Goal: Check status: Check status

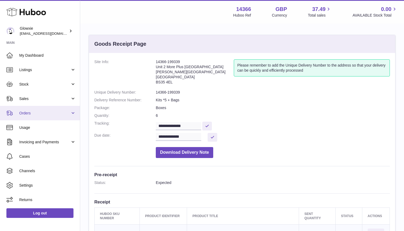
click at [38, 117] on link "Orders" at bounding box center [40, 113] width 80 height 14
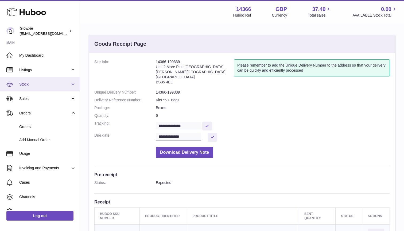
click at [43, 89] on link "Stock" at bounding box center [40, 84] width 80 height 14
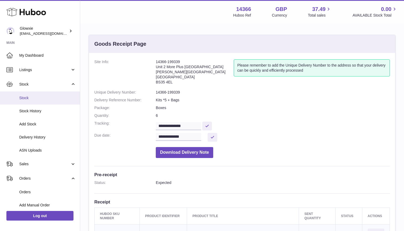
click at [31, 95] on link "Stock" at bounding box center [40, 97] width 80 height 13
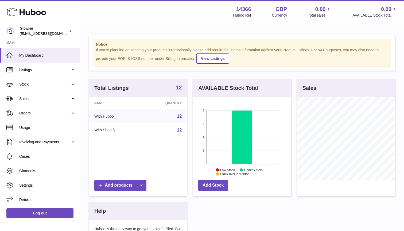
scroll to position [83, 98]
click at [44, 87] on link "Stock" at bounding box center [40, 84] width 80 height 14
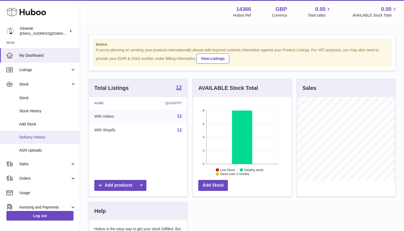
click at [35, 139] on link "Delivery History" at bounding box center [40, 137] width 80 height 13
click at [36, 135] on span "Delivery History" at bounding box center [47, 137] width 57 height 5
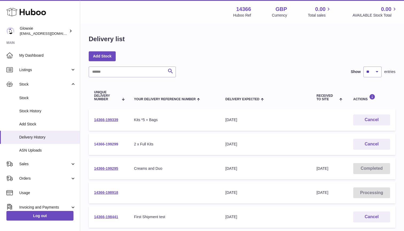
click at [113, 142] on link "14366-199299" at bounding box center [106, 144] width 24 height 4
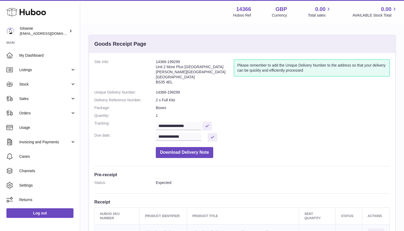
scroll to position [1, 0]
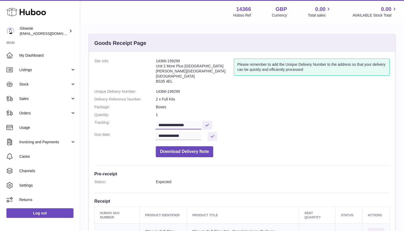
drag, startPoint x: 198, startPoint y: 123, endPoint x: 143, endPoint y: 123, distance: 54.8
click at [143, 123] on dl "**********" at bounding box center [242, 109] width 296 height 101
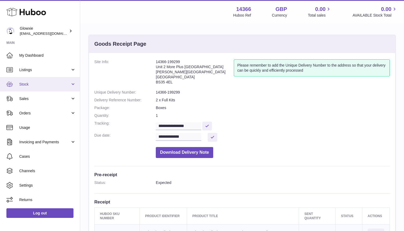
click at [37, 83] on span "Stock" at bounding box center [44, 84] width 51 height 5
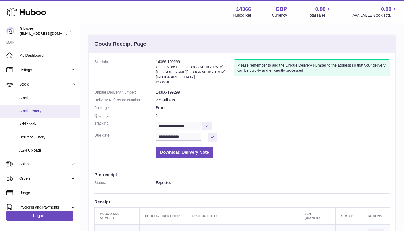
click at [44, 109] on span "Stock History" at bounding box center [47, 111] width 57 height 5
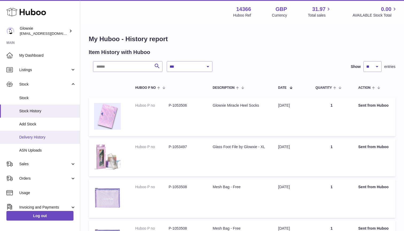
click at [43, 135] on span "Delivery History" at bounding box center [47, 137] width 57 height 5
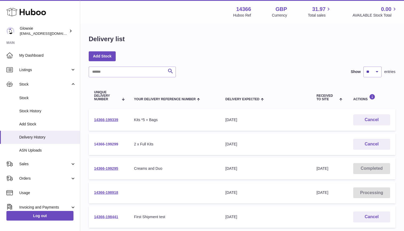
click at [112, 145] on link "14366-199299" at bounding box center [106, 144] width 24 height 4
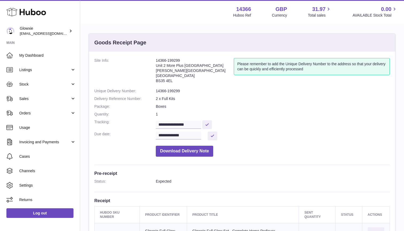
scroll to position [4, 0]
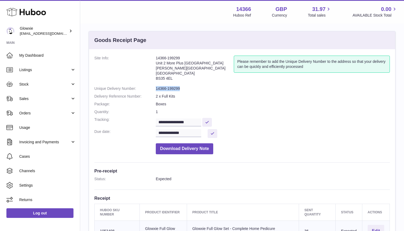
drag, startPoint x: 181, startPoint y: 89, endPoint x: 137, endPoint y: 89, distance: 44.4
click at [137, 89] on dl "**********" at bounding box center [242, 106] width 296 height 101
click at [137, 89] on dt "Unique Delivery Number:" at bounding box center [125, 88] width 62 height 5
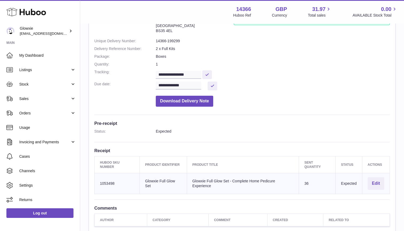
scroll to position [60, 0]
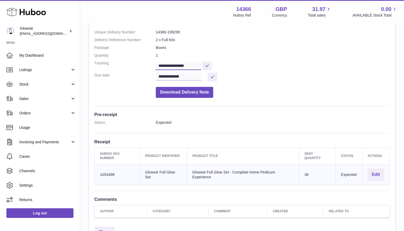
click at [188, 64] on input "**********" at bounding box center [178, 66] width 45 height 8
